Goal: Task Accomplishment & Management: Manage account settings

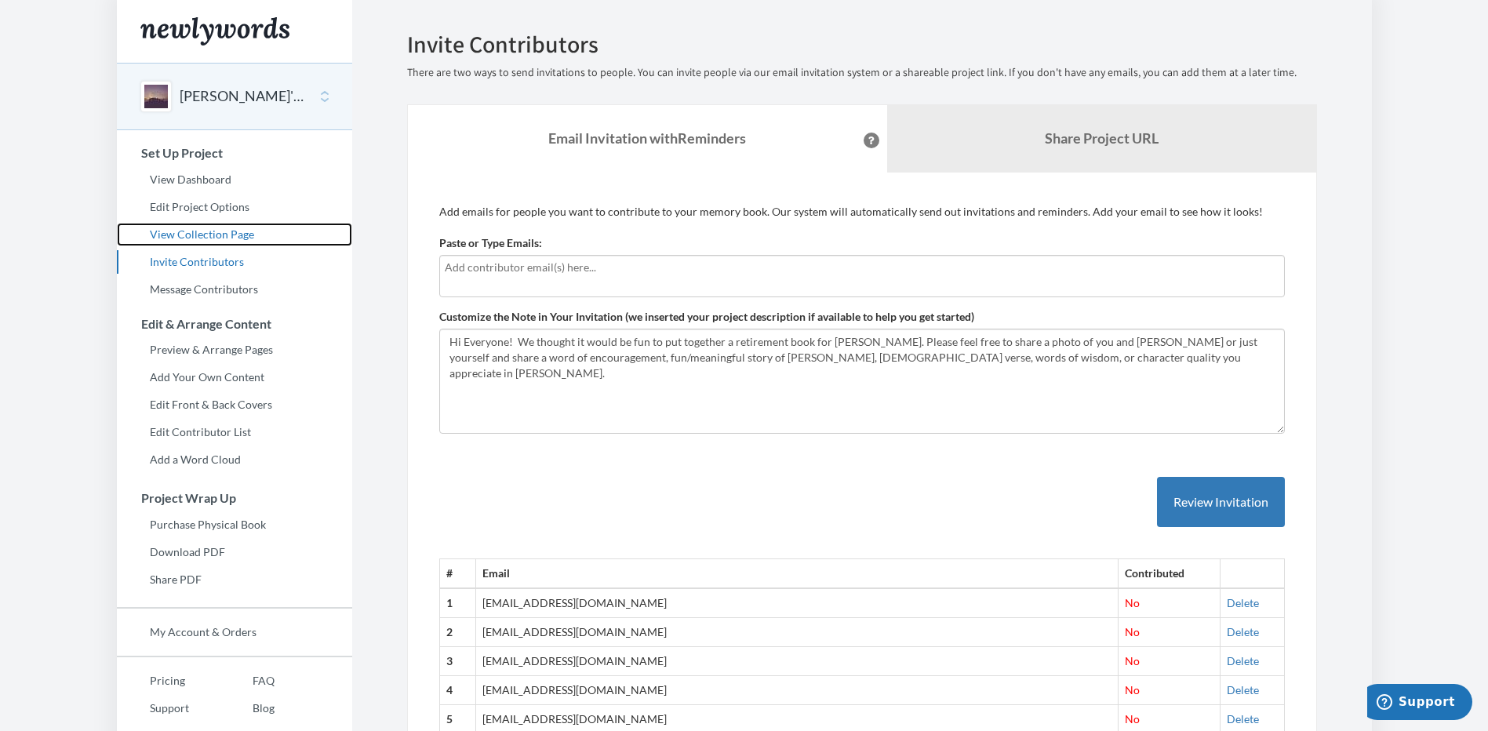
click at [228, 235] on link "View Collection Page" at bounding box center [234, 235] width 235 height 24
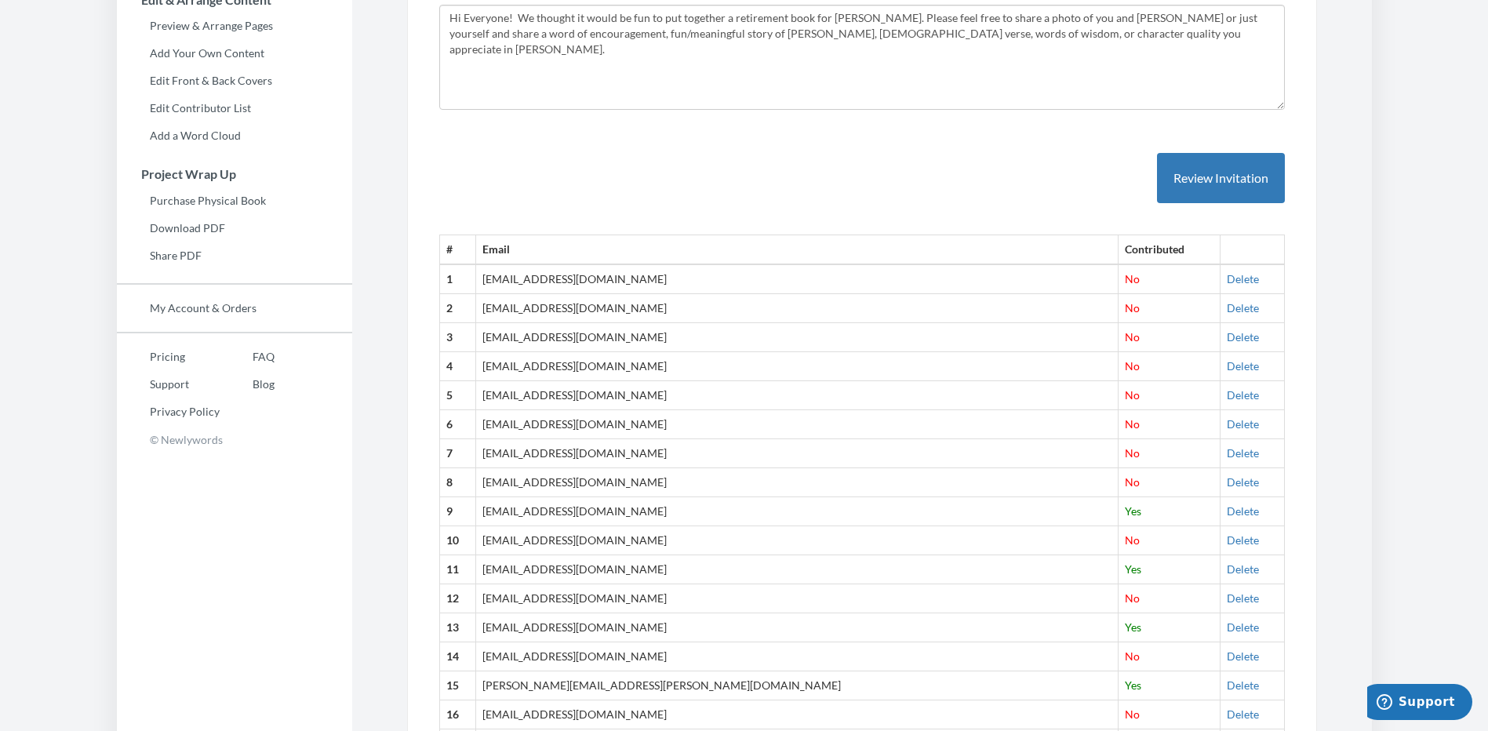
scroll to position [328, 0]
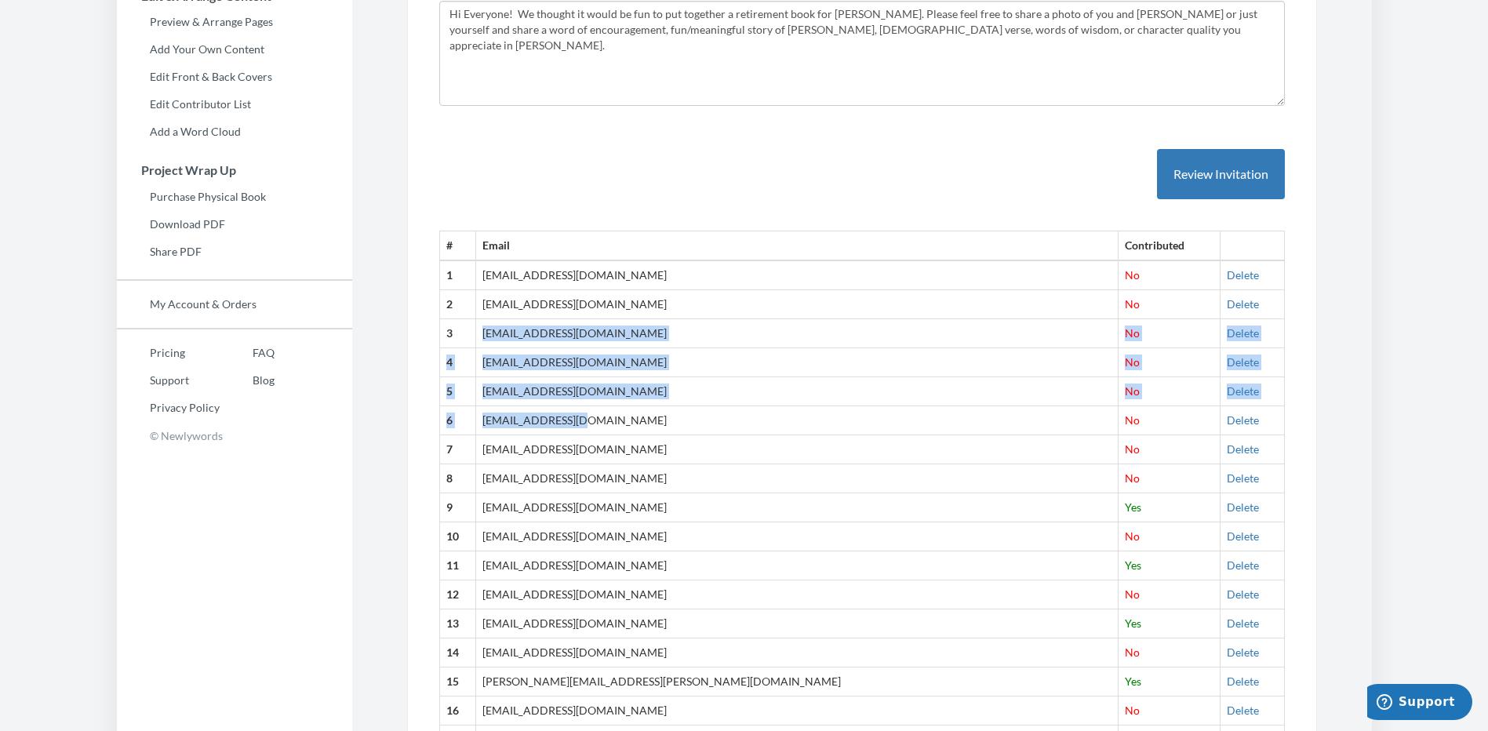
drag, startPoint x: 609, startPoint y: 428, endPoint x: 517, endPoint y: 333, distance: 132.0
click at [517, 333] on tbody "1 svargas@choc.org No Delete 2 mbalsbaugh@choc.org No Delete 3 carrieta@choc.or…" at bounding box center [861, 594] width 845 height 668
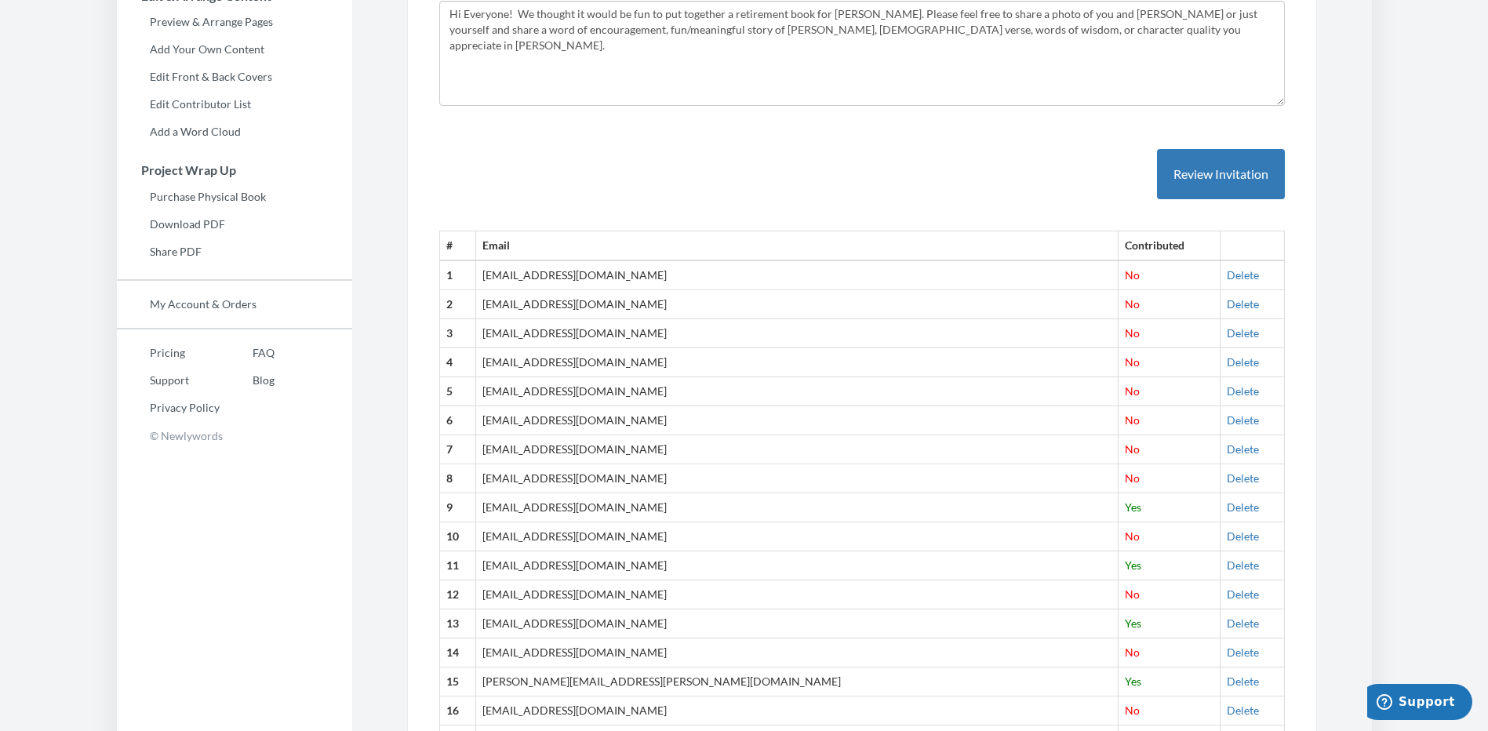
click at [697, 296] on td "[EMAIL_ADDRESS][DOMAIN_NAME]" at bounding box center [796, 304] width 642 height 29
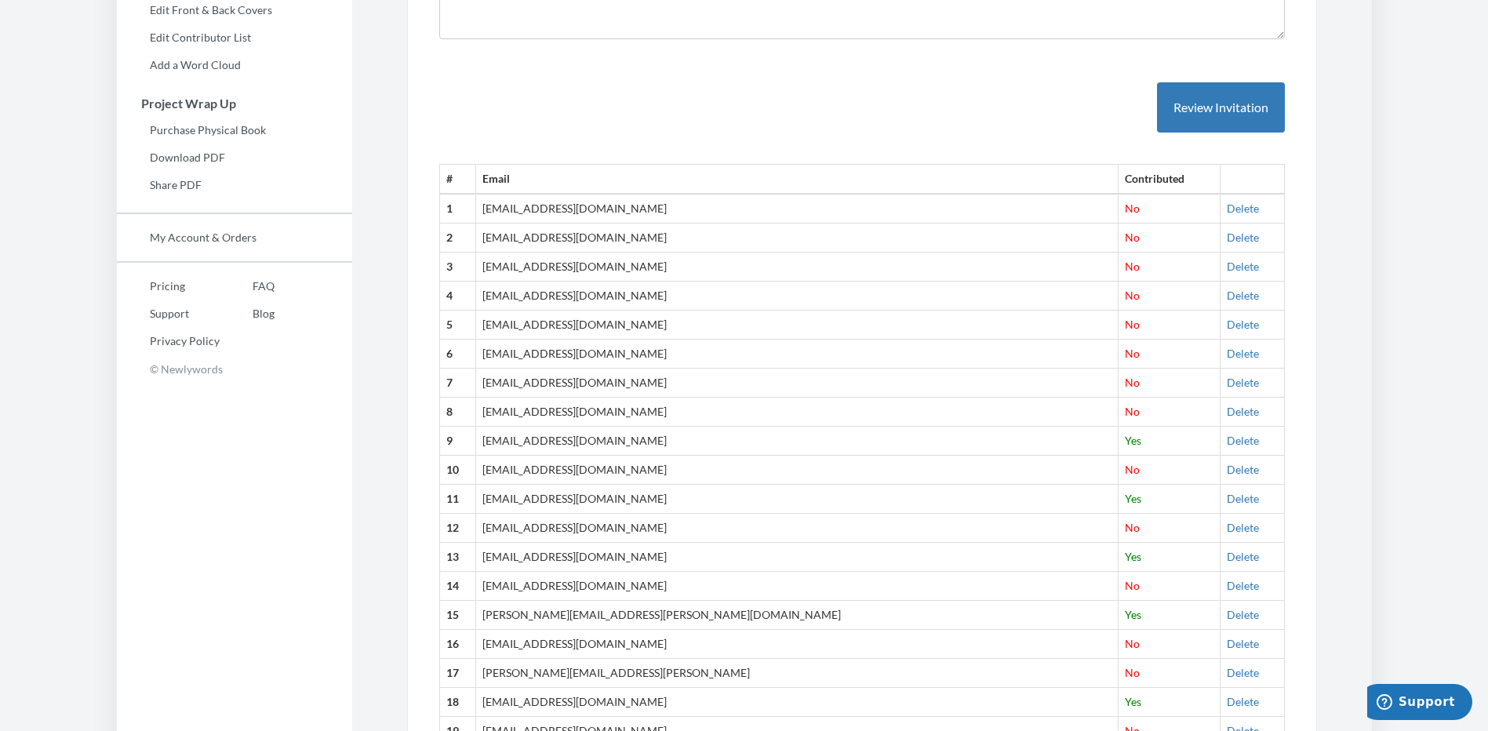
scroll to position [386, 0]
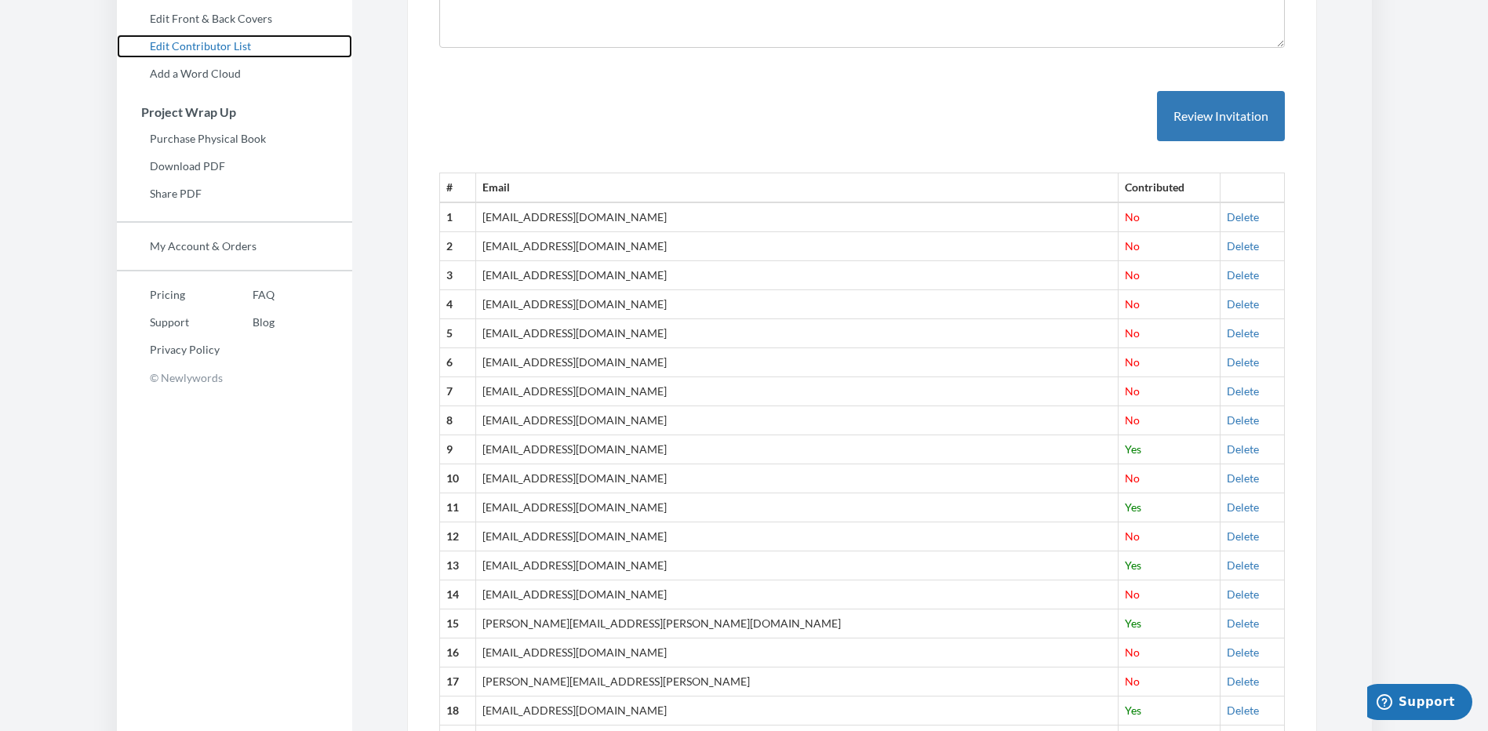
click at [202, 42] on link "Edit Contributor List" at bounding box center [234, 47] width 235 height 24
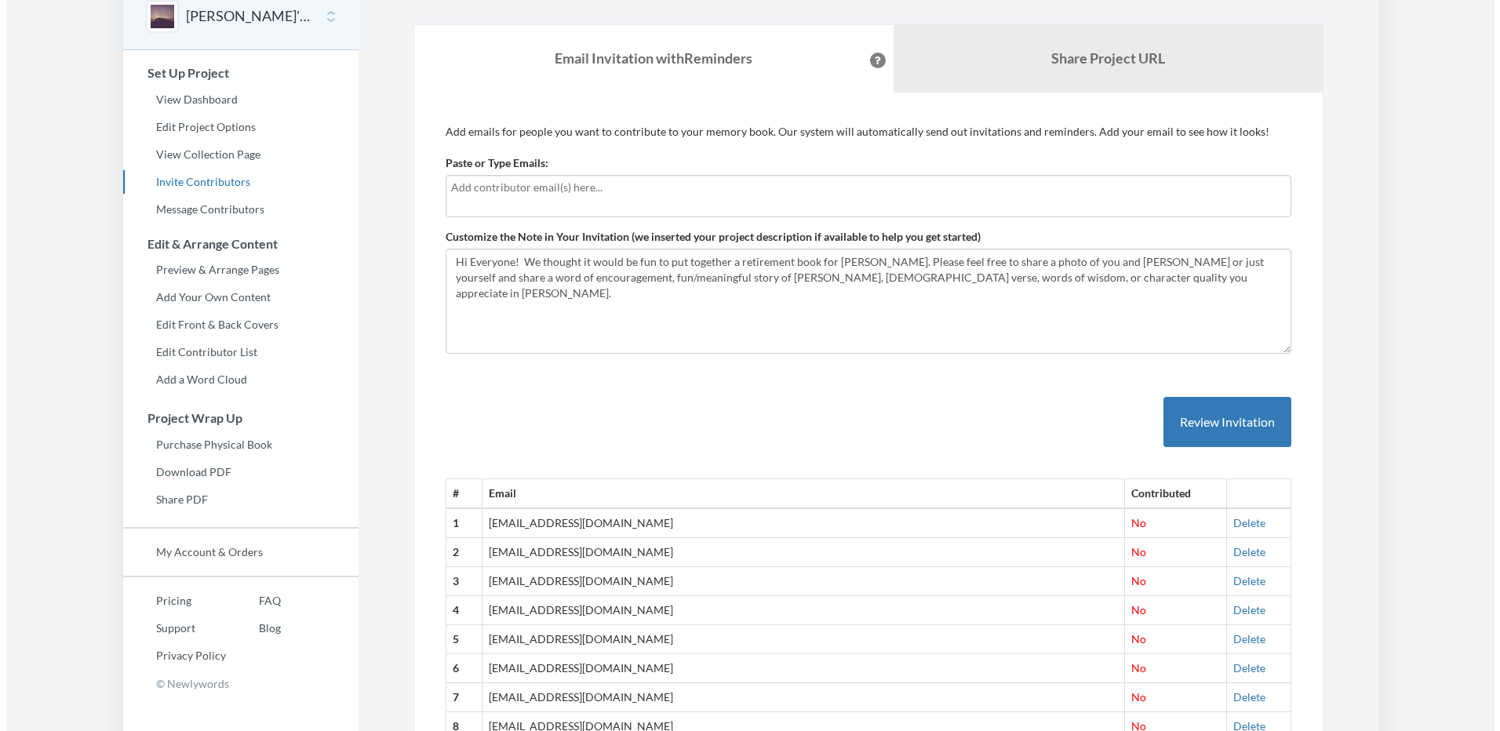
scroll to position [72, 0]
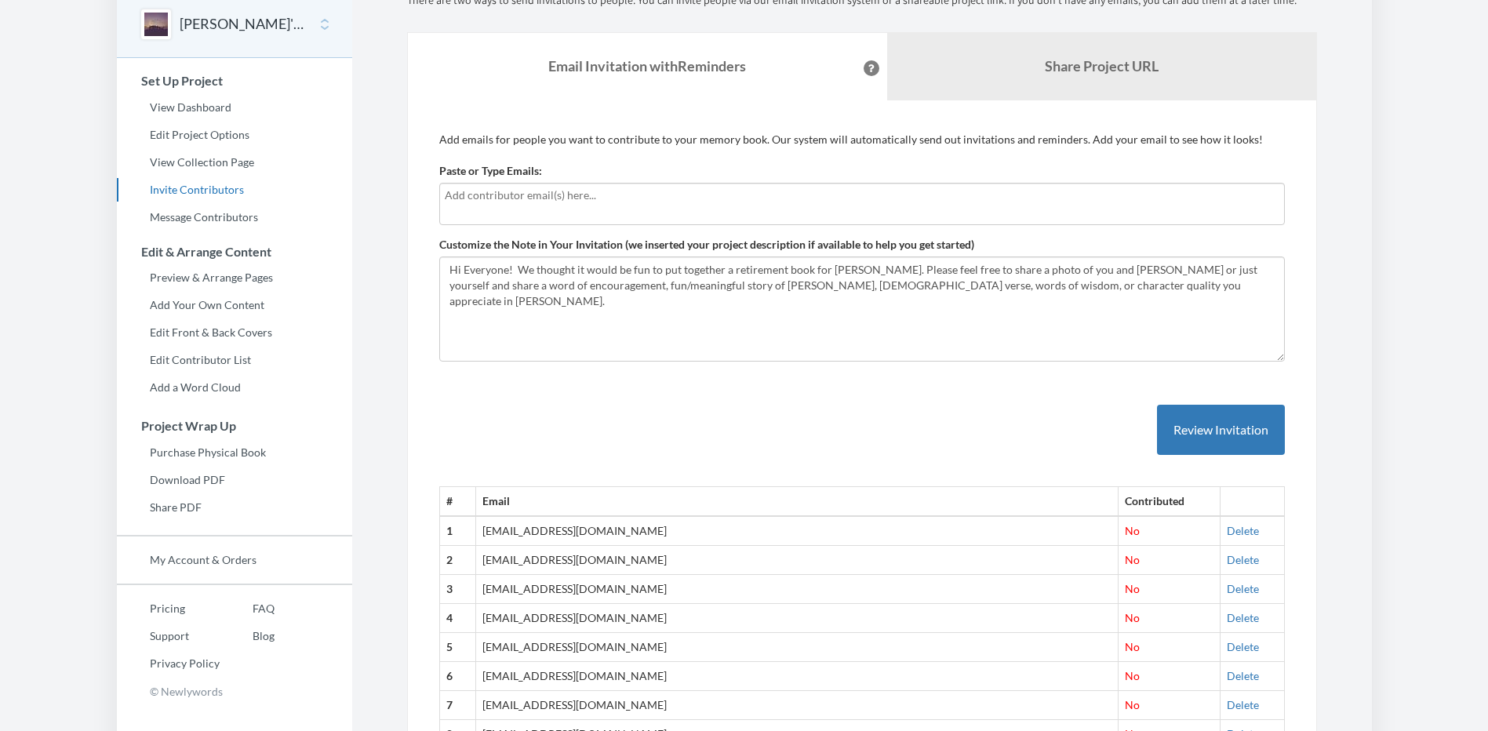
click at [467, 195] on input "text" at bounding box center [862, 195] width 835 height 17
type input "[EMAIL_ADDRESS][DOMAIN_NAME]"
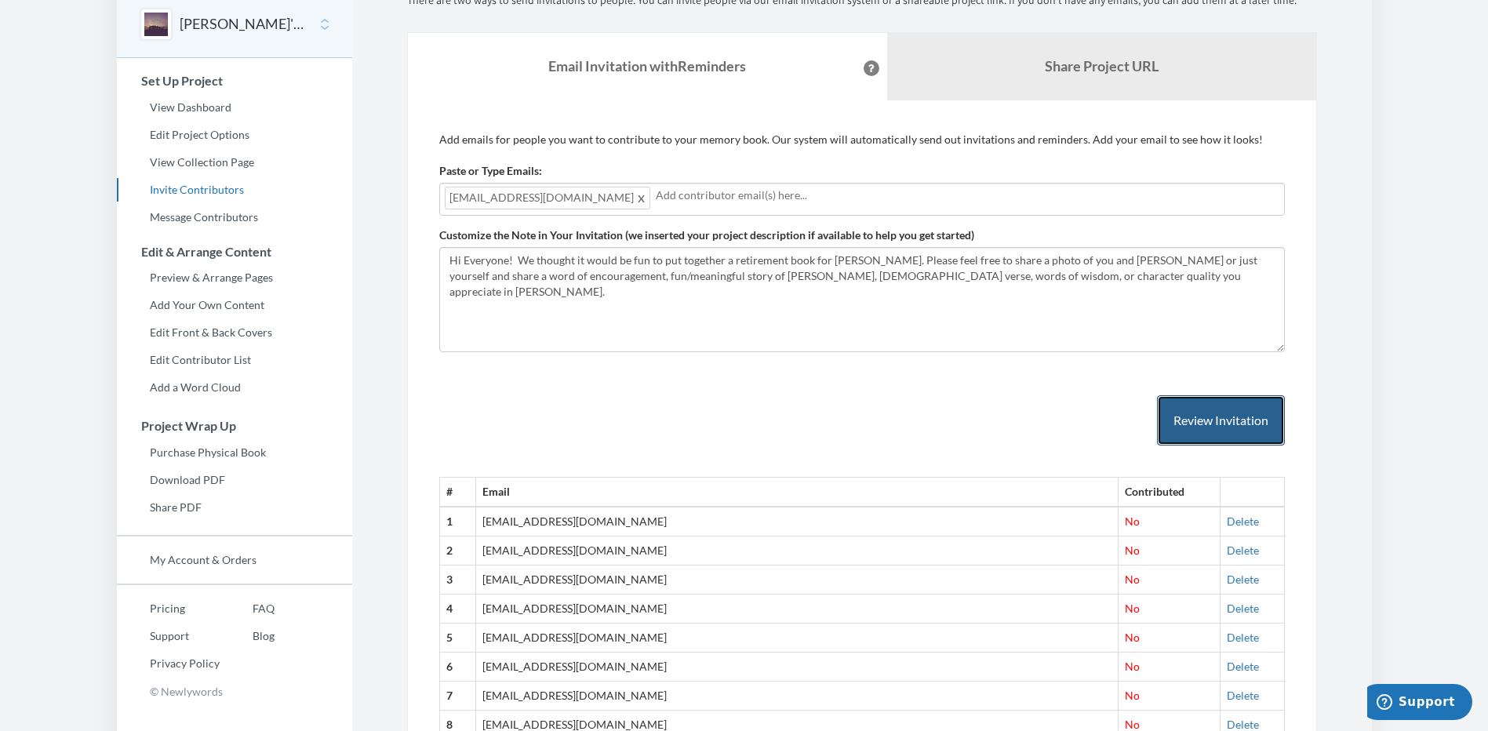
click at [1230, 409] on button "Review Invitation" at bounding box center [1221, 420] width 128 height 51
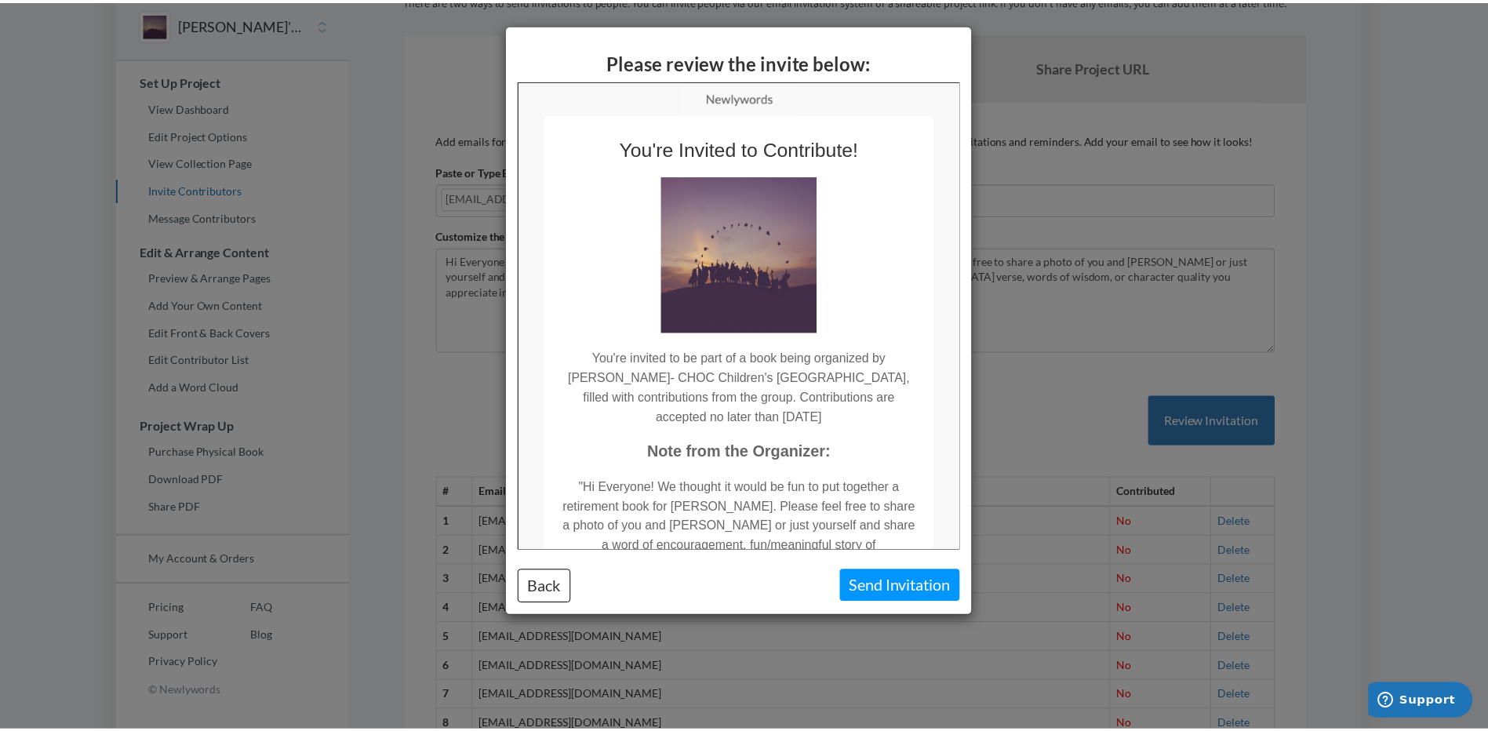
scroll to position [0, 0]
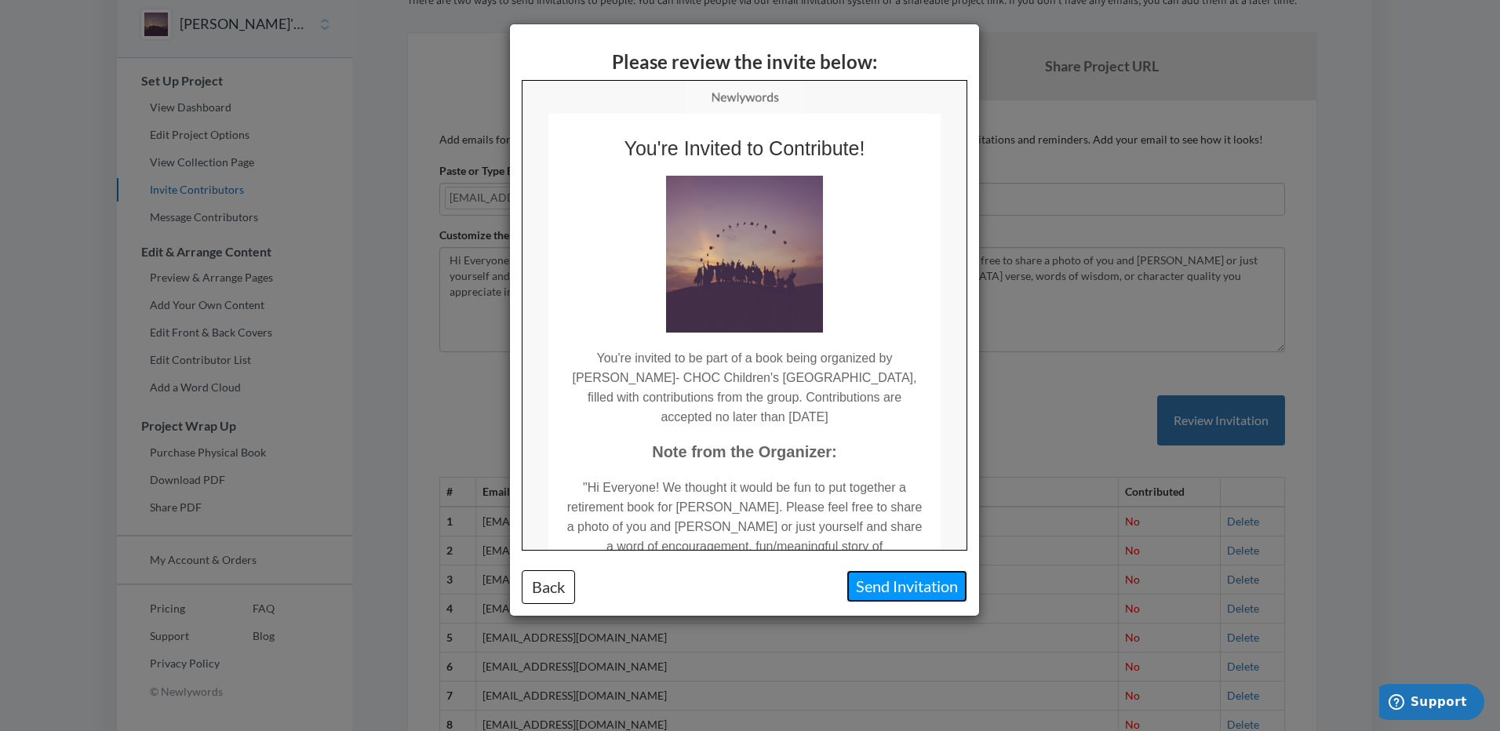
click at [881, 591] on button "Send Invitation" at bounding box center [906, 586] width 121 height 32
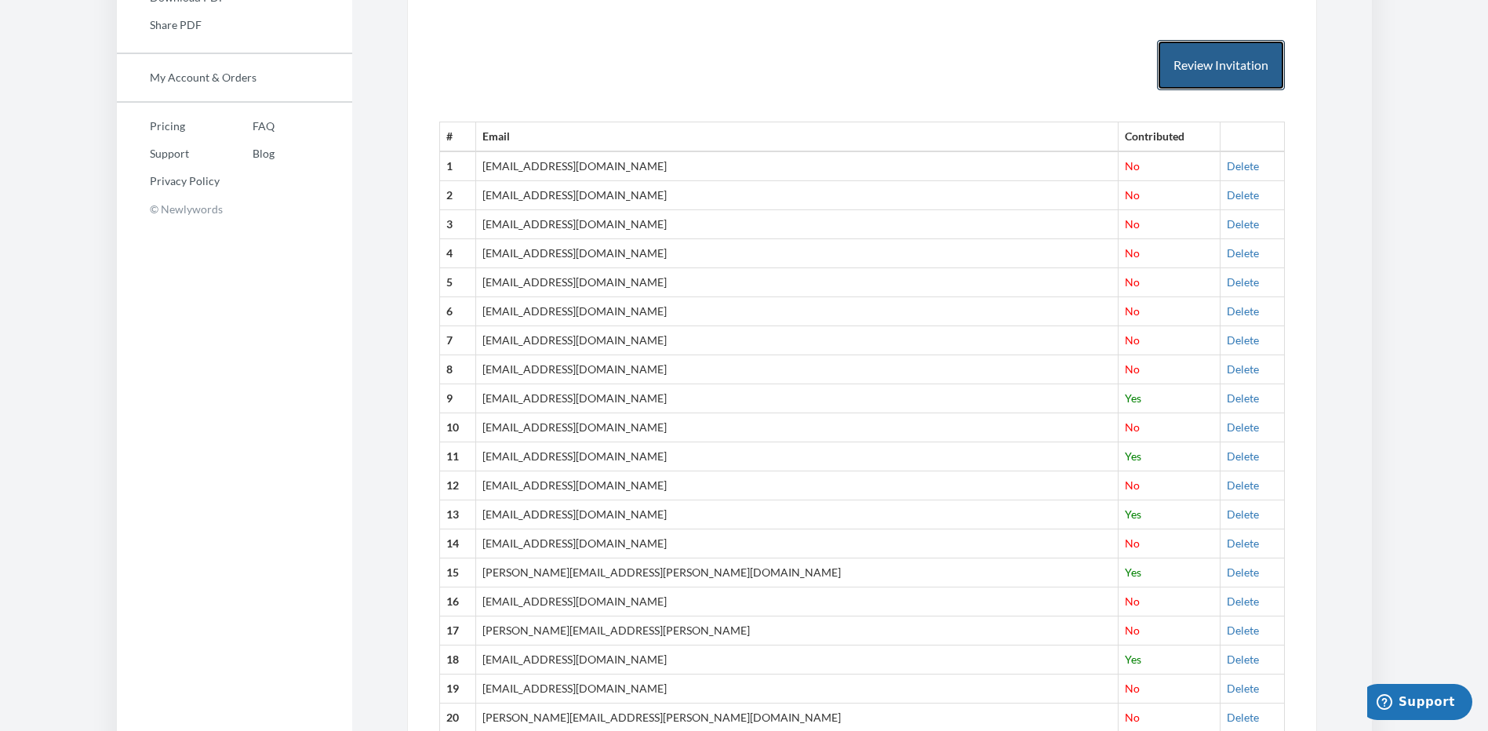
scroll to position [560, 0]
